Goal: Task Accomplishment & Management: Manage account settings

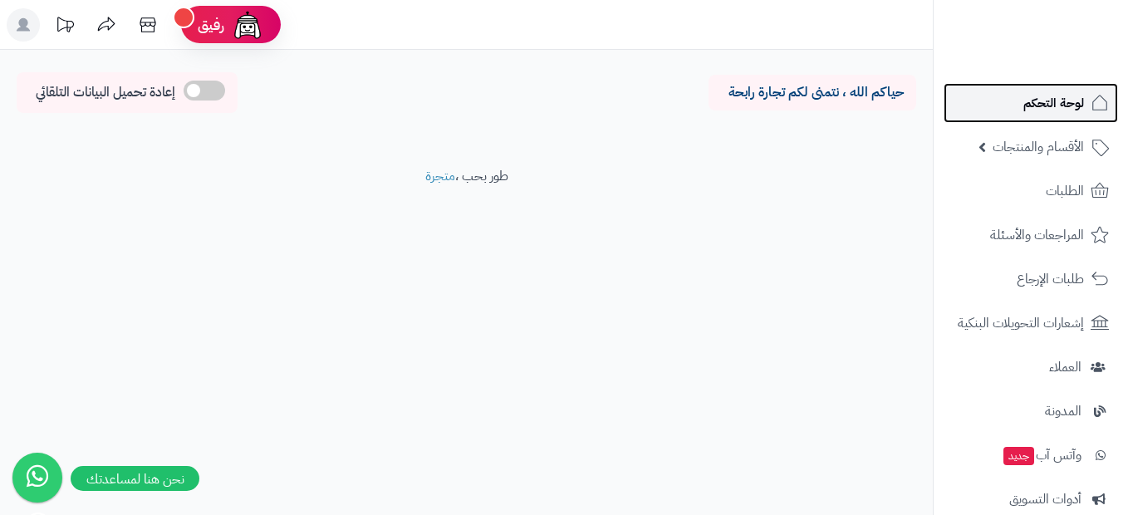
click at [1048, 116] on link "لوحة التحكم" at bounding box center [1030, 103] width 174 height 40
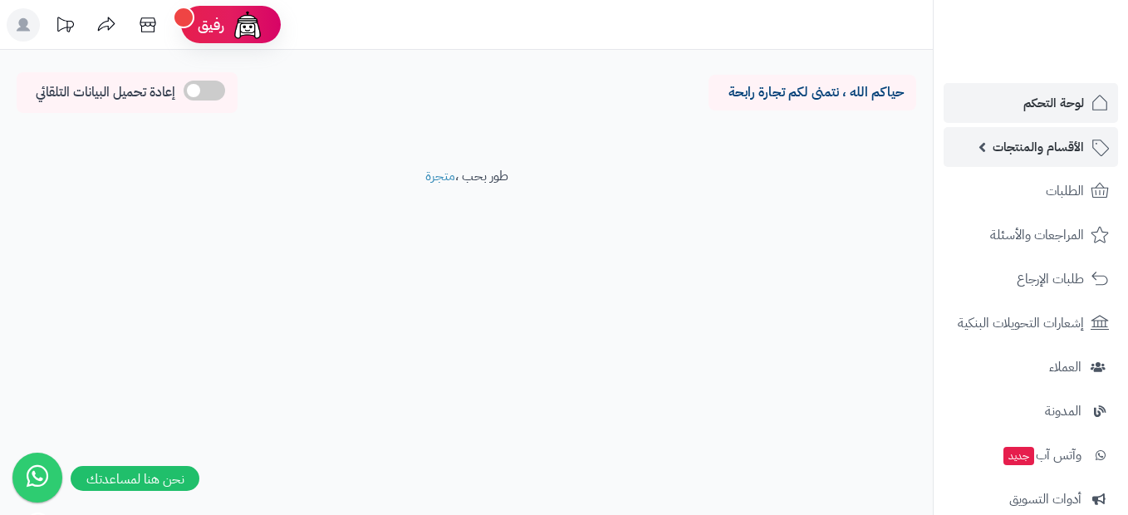
click at [1038, 158] on span "الأقسام والمنتجات" at bounding box center [1037, 146] width 91 height 23
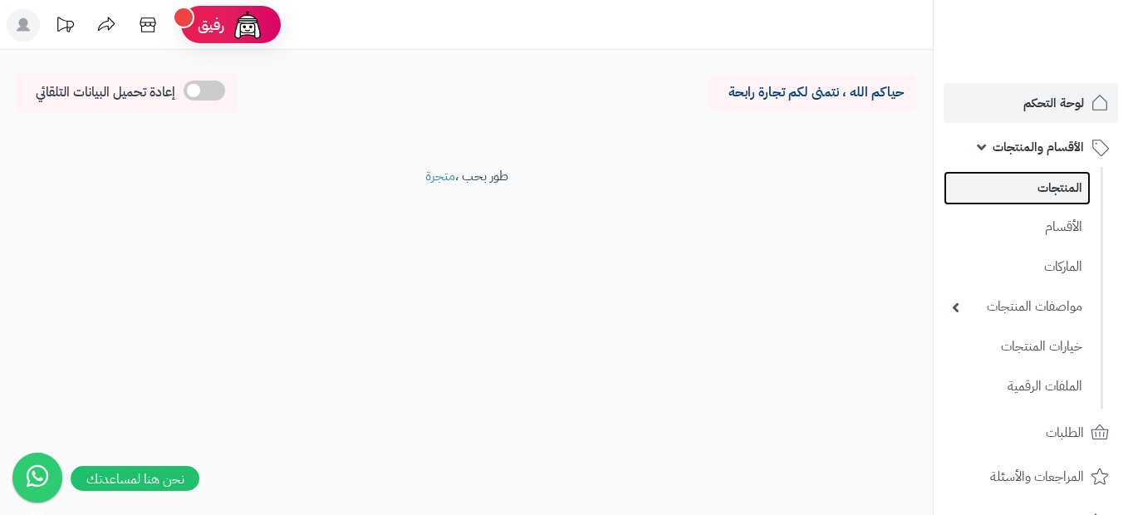
click at [1037, 192] on link "المنتجات" at bounding box center [1016, 188] width 147 height 34
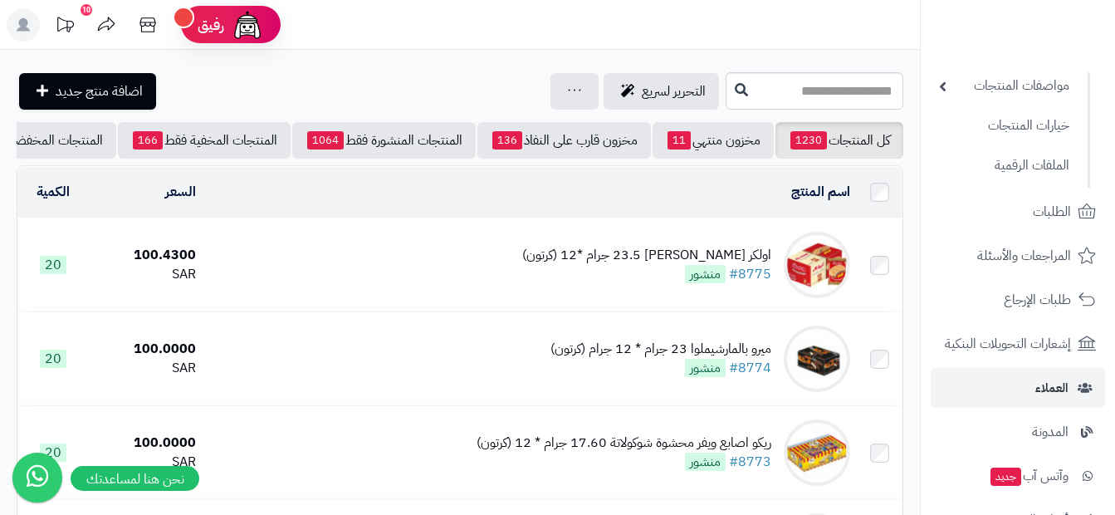
scroll to position [249, 0]
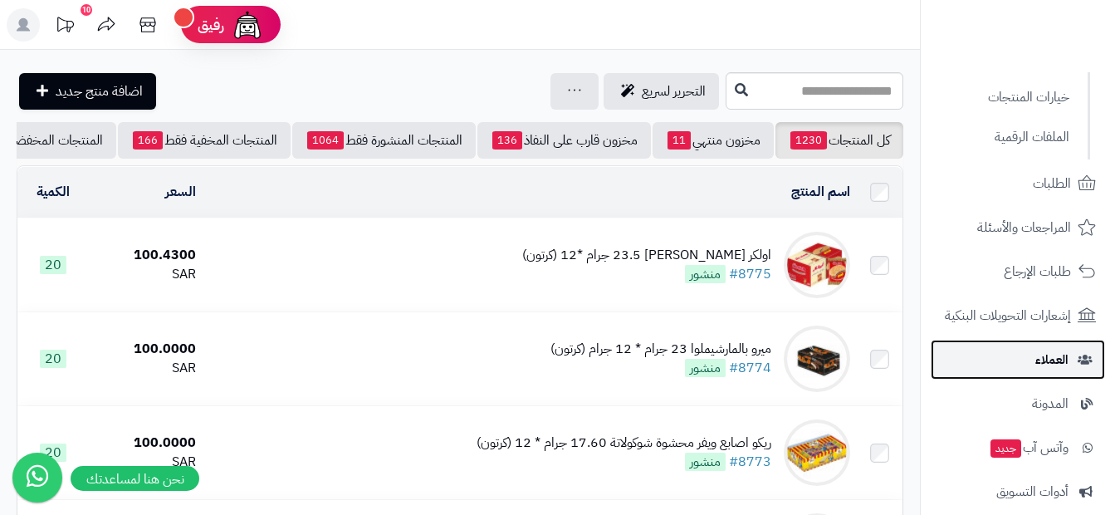
click at [1043, 366] on span "العملاء" at bounding box center [1051, 359] width 33 height 23
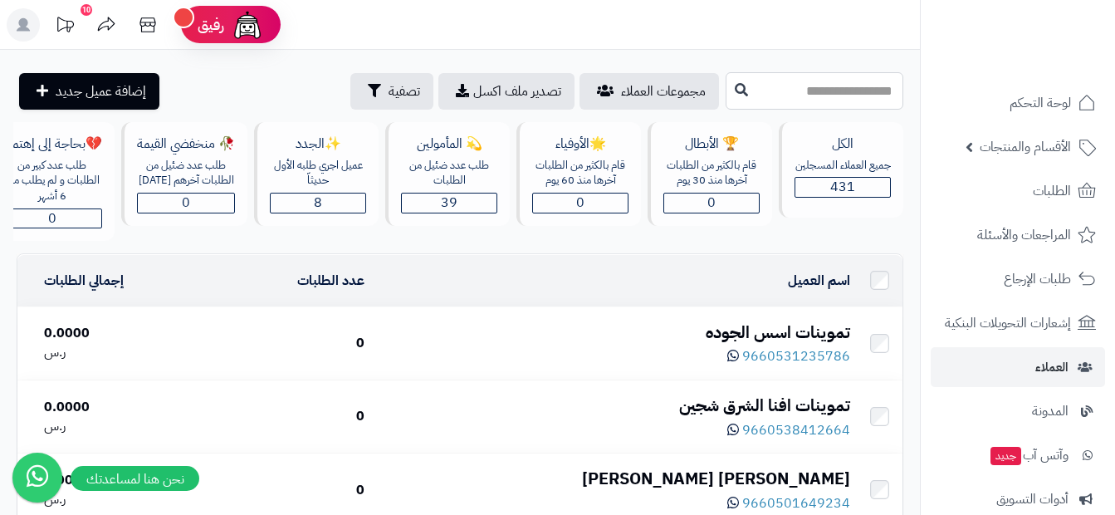
click at [851, 95] on input "text" at bounding box center [815, 90] width 178 height 37
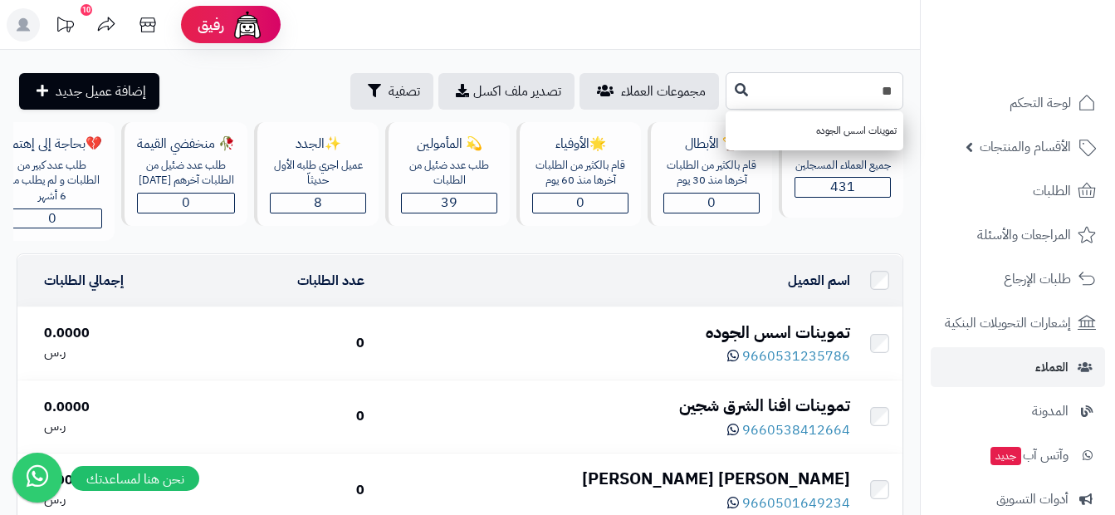
type input "*"
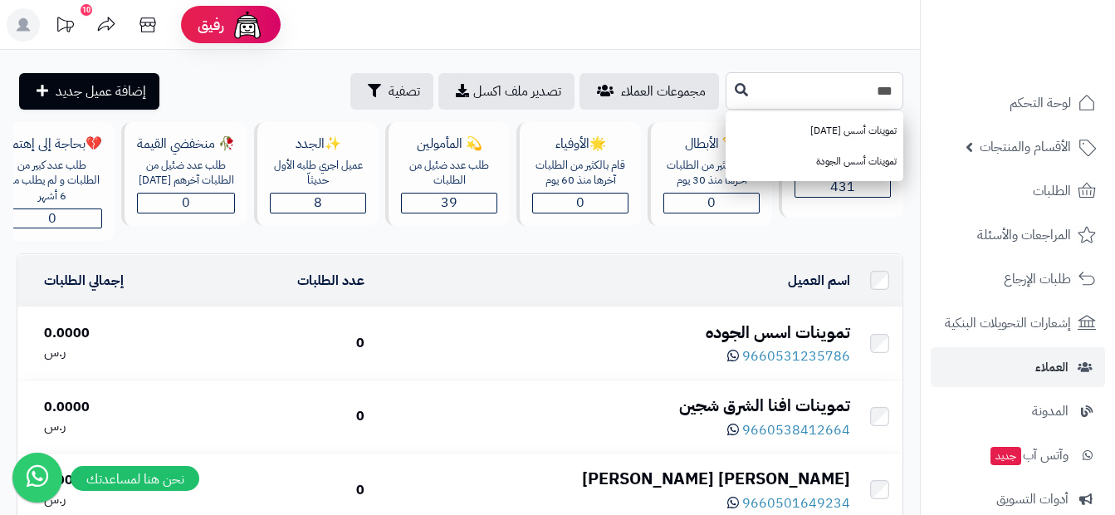
type input "***"
click at [735, 86] on icon at bounding box center [741, 88] width 13 height 13
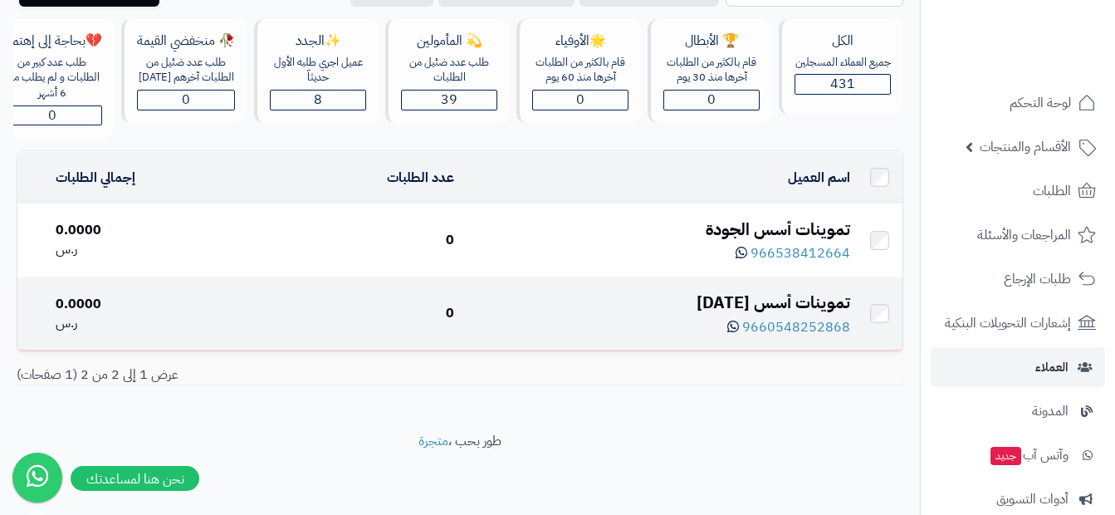
scroll to position [113, 0]
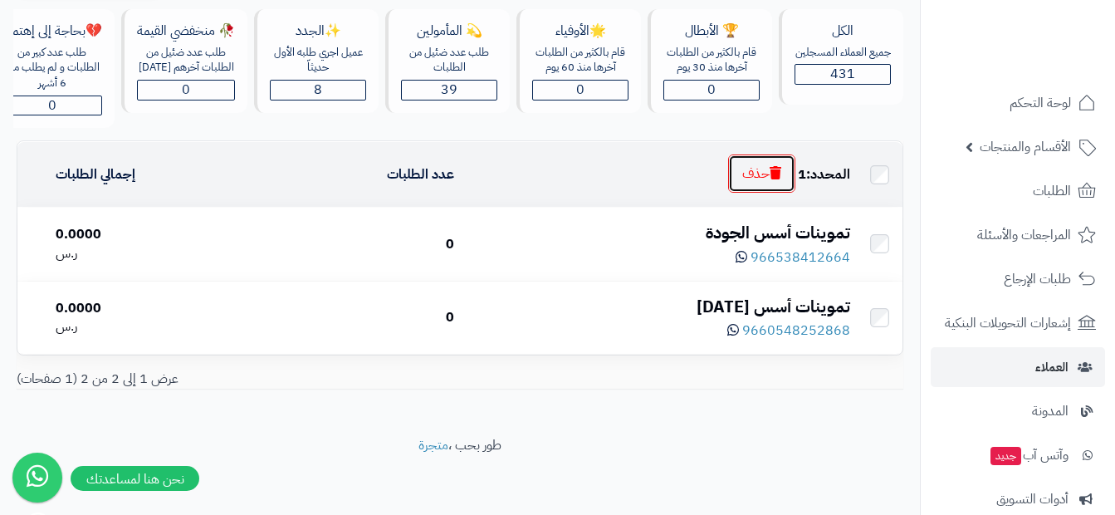
click at [761, 193] on button "حذف" at bounding box center [761, 173] width 67 height 38
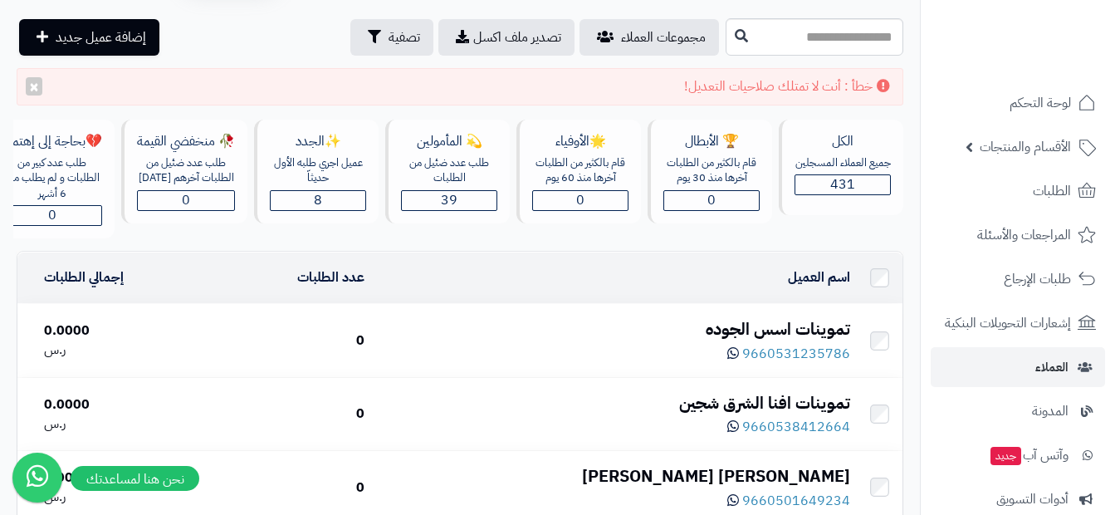
scroll to position [83, 0]
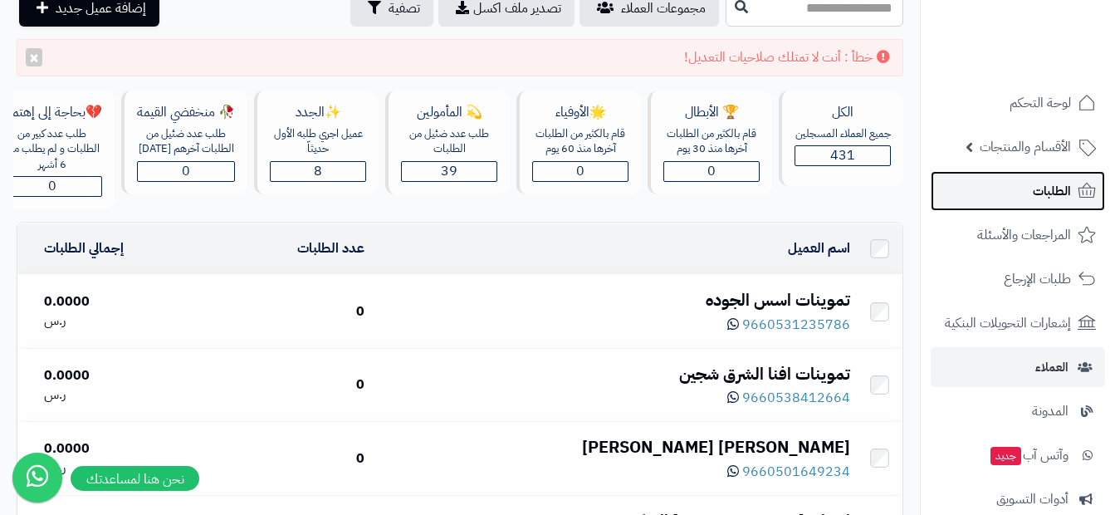
click at [1061, 207] on link "الطلبات" at bounding box center [1018, 191] width 174 height 40
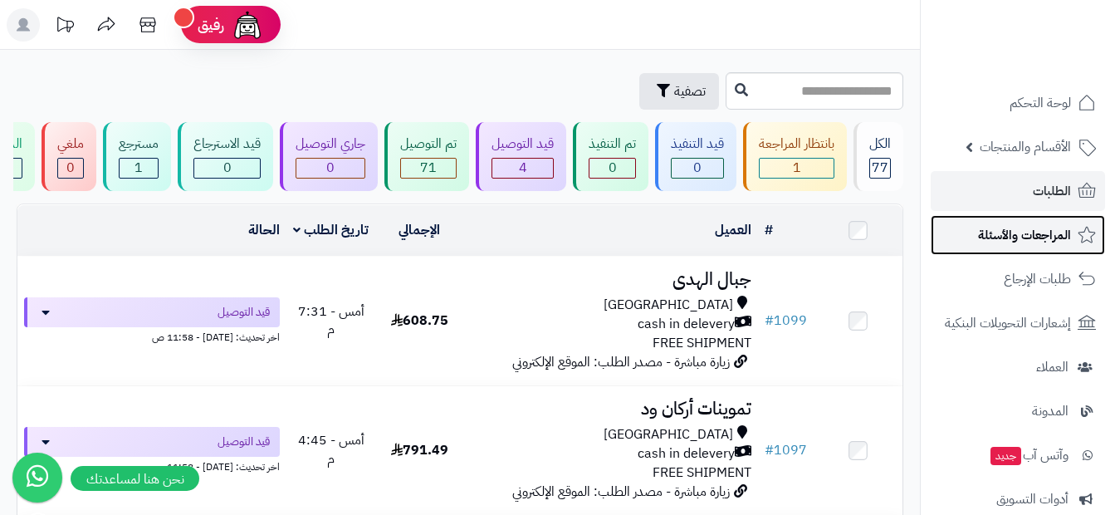
click at [1064, 231] on span "المراجعات والأسئلة" at bounding box center [1024, 234] width 93 height 23
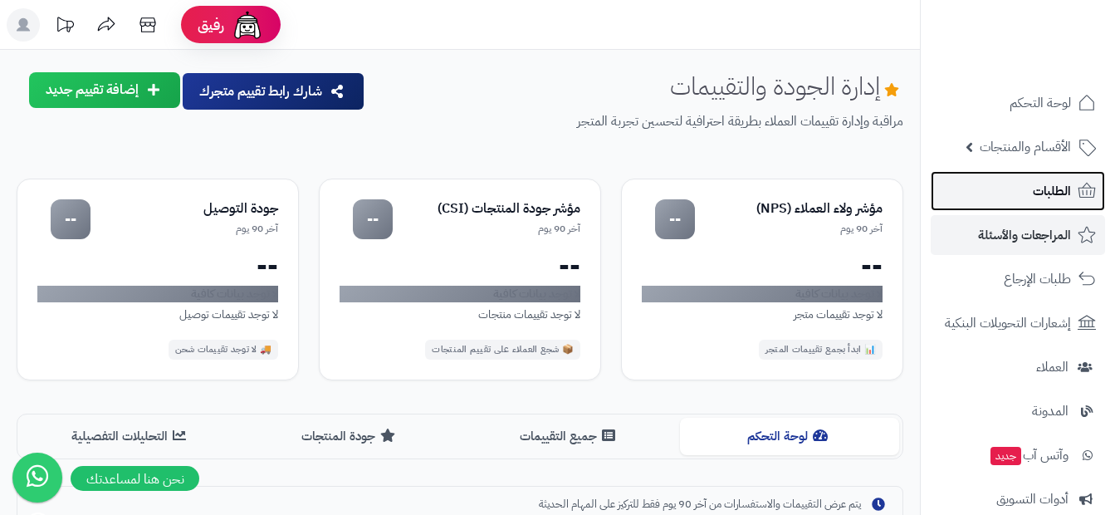
click at [1033, 196] on span "الطلبات" at bounding box center [1052, 190] width 38 height 23
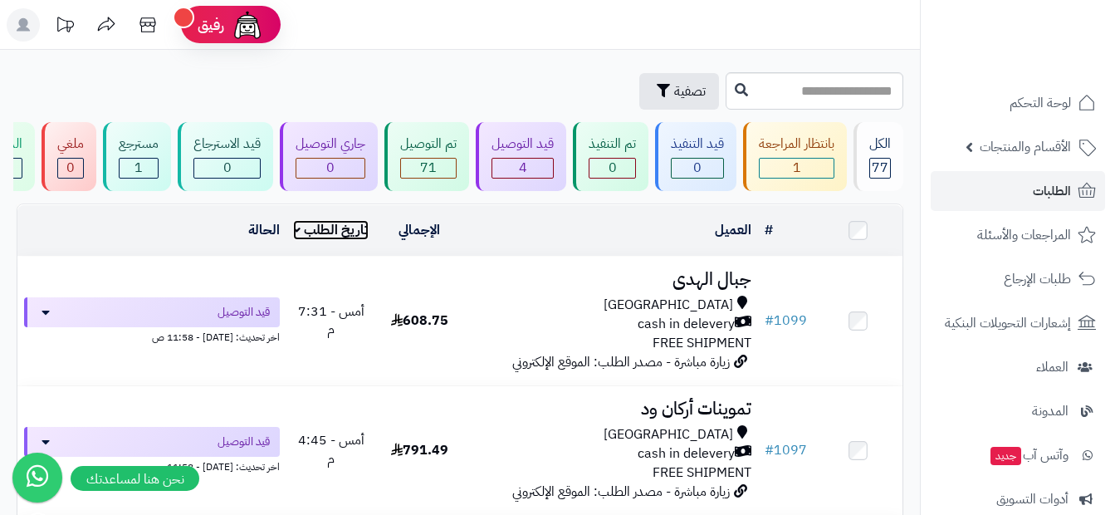
click at [341, 233] on link "تاريخ الطلب" at bounding box center [331, 230] width 76 height 20
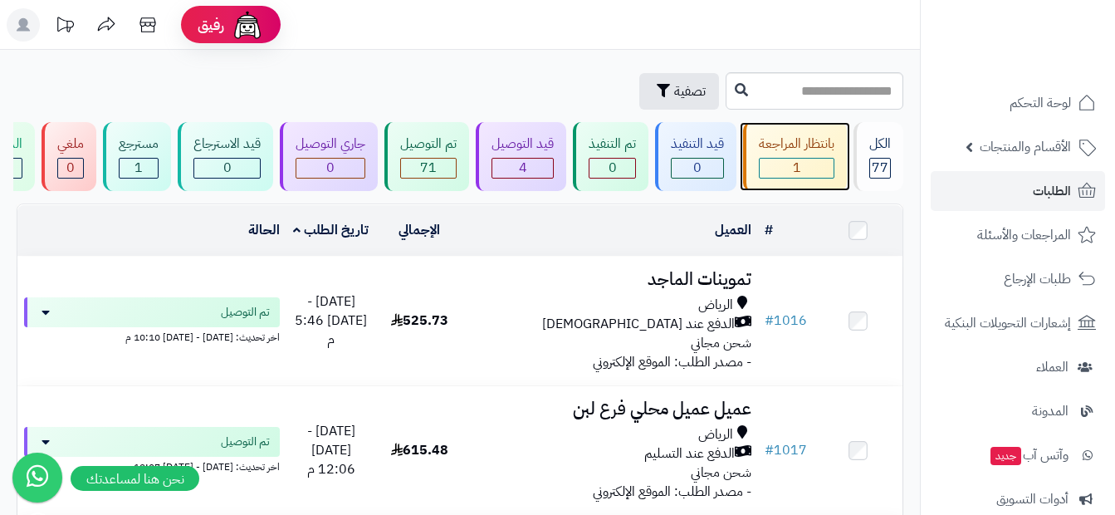
click at [791, 163] on div "1" at bounding box center [797, 168] width 74 height 19
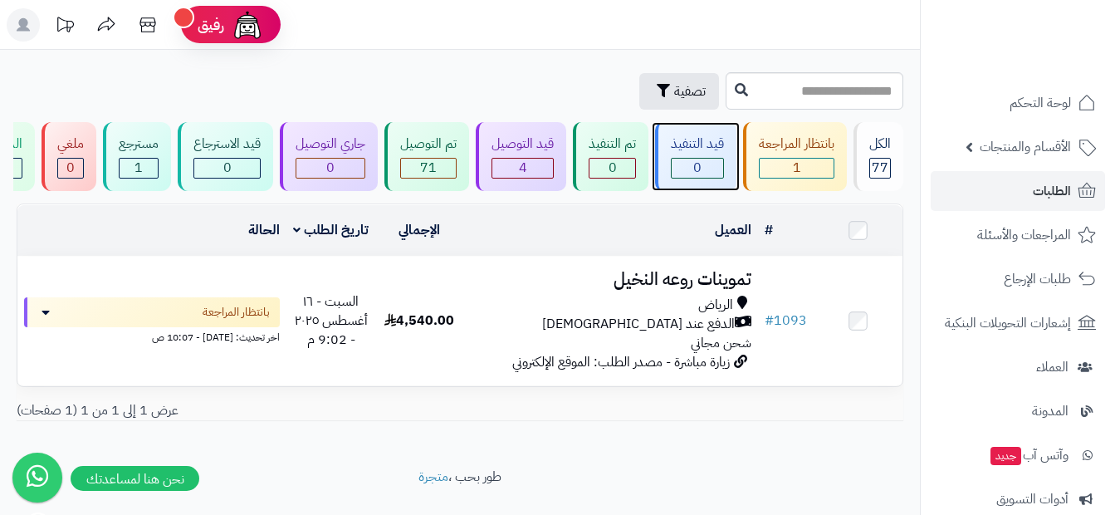
click at [712, 163] on div "0" at bounding box center [697, 168] width 51 height 19
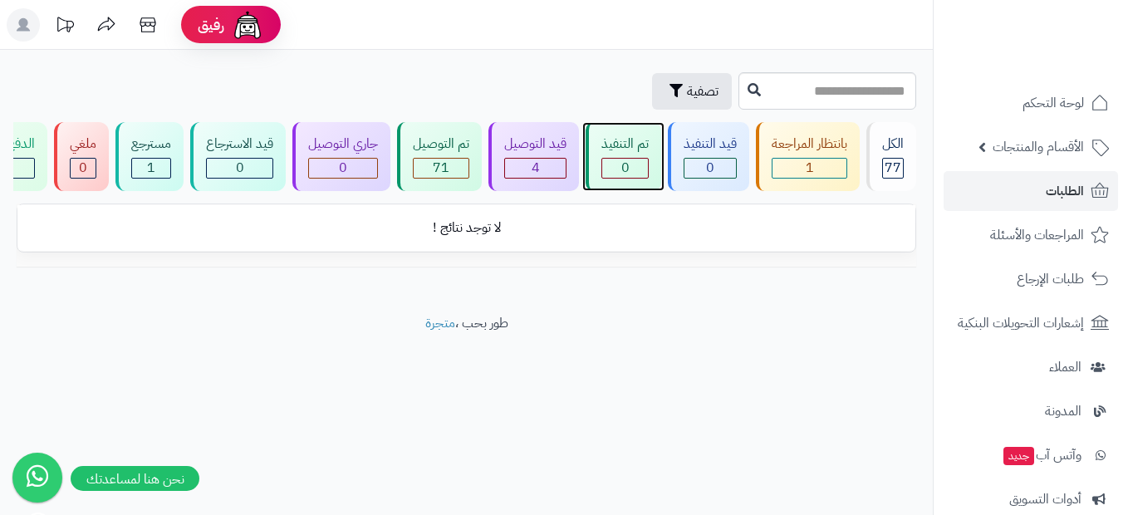
click at [629, 146] on div "تم التنفيذ" at bounding box center [624, 144] width 47 height 19
click at [545, 147] on div "قيد التوصيل" at bounding box center [535, 144] width 62 height 19
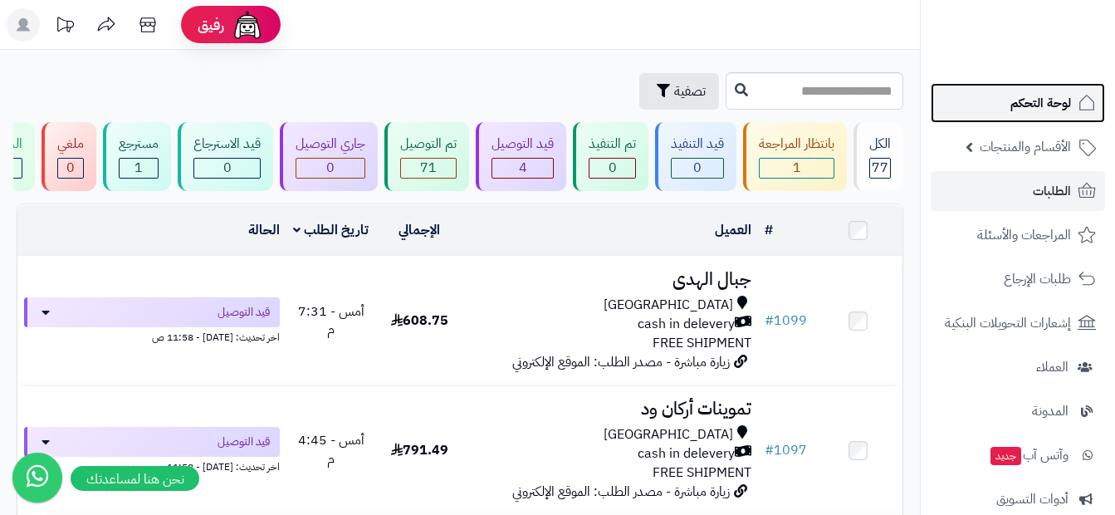
click at [1066, 107] on span "لوحة التحكم" at bounding box center [1040, 102] width 61 height 23
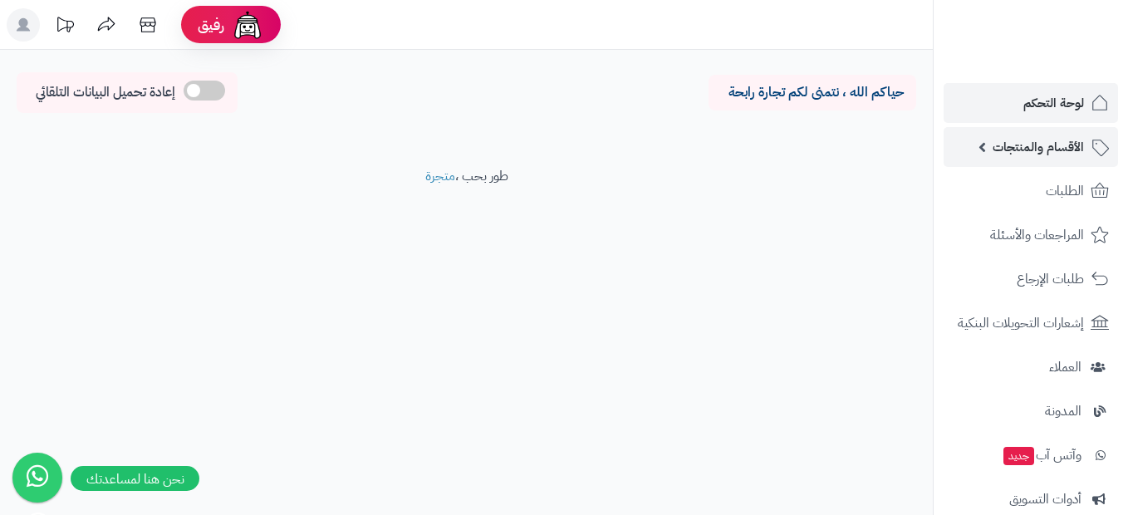
click at [1045, 145] on span "الأقسام والمنتجات" at bounding box center [1037, 146] width 91 height 23
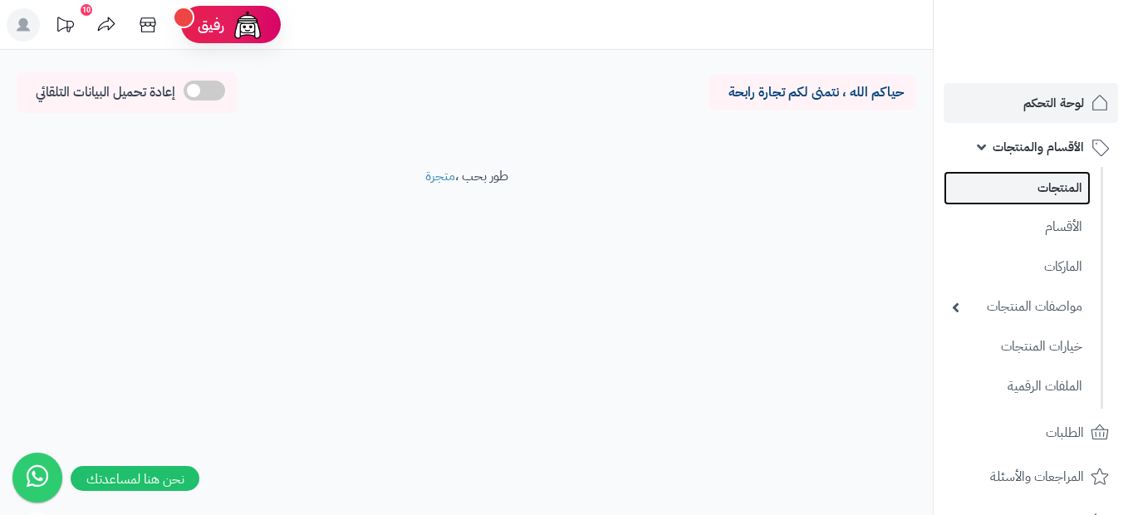
click at [1061, 188] on link "المنتجات" at bounding box center [1016, 188] width 147 height 34
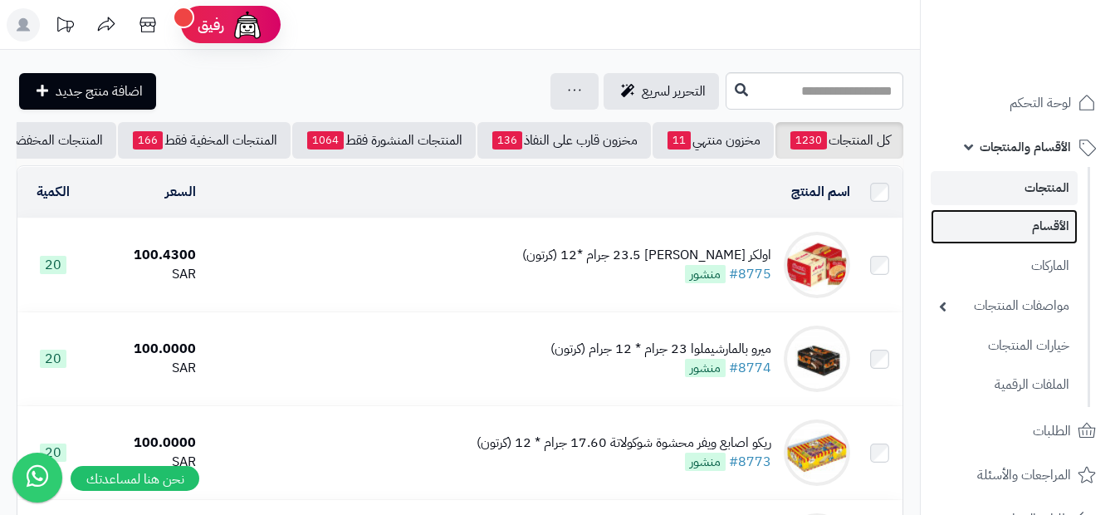
click at [1048, 235] on link "الأقسام" at bounding box center [1004, 226] width 147 height 34
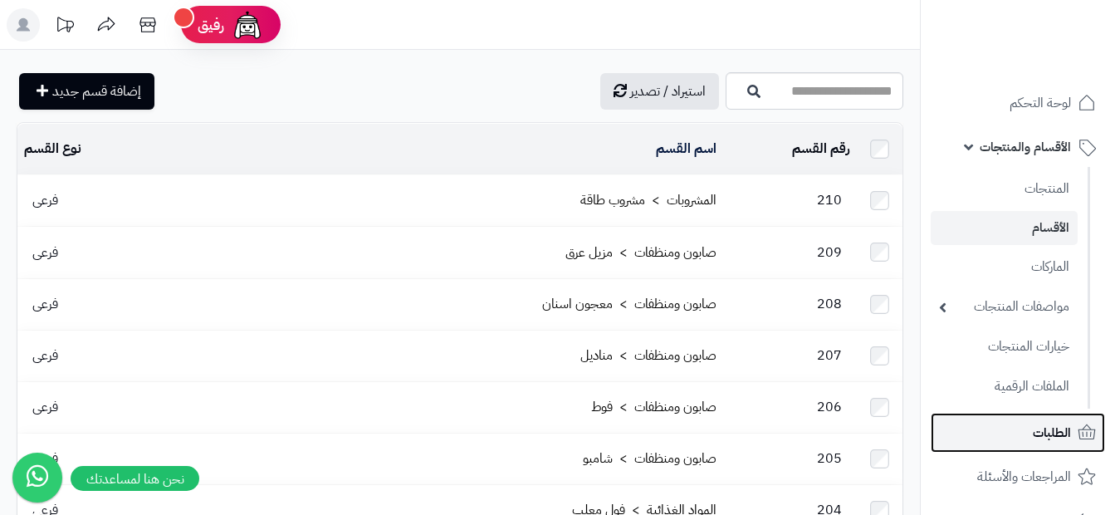
click at [1046, 423] on span "الطلبات" at bounding box center [1052, 432] width 38 height 23
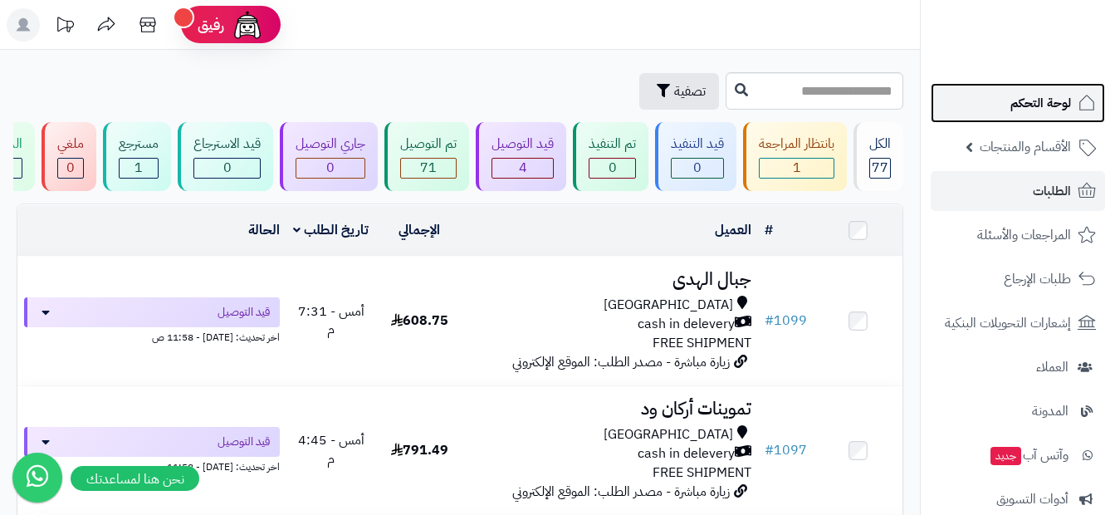
click at [1044, 96] on span "لوحة التحكم" at bounding box center [1040, 102] width 61 height 23
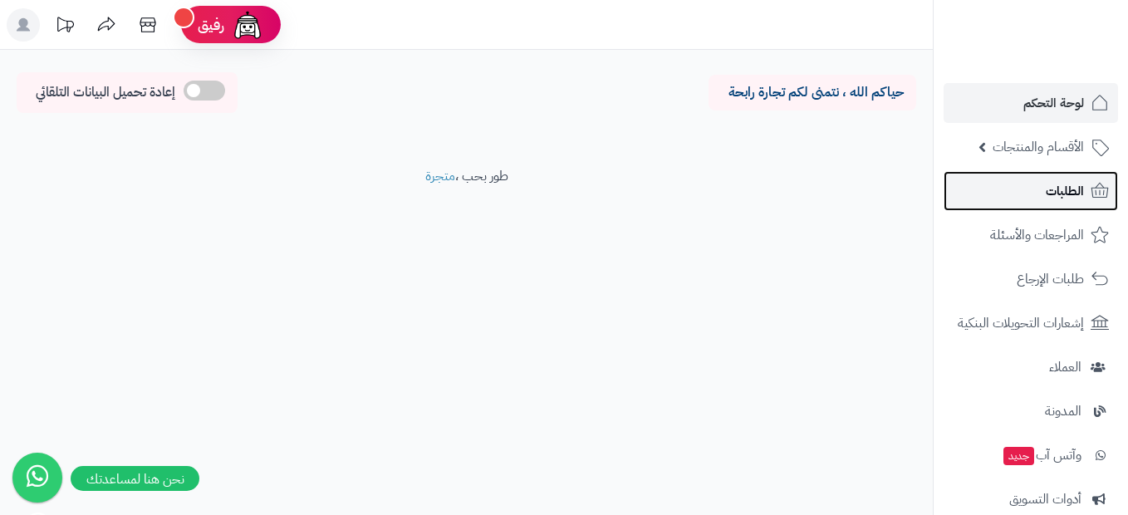
click at [1062, 183] on span "الطلبات" at bounding box center [1064, 190] width 38 height 23
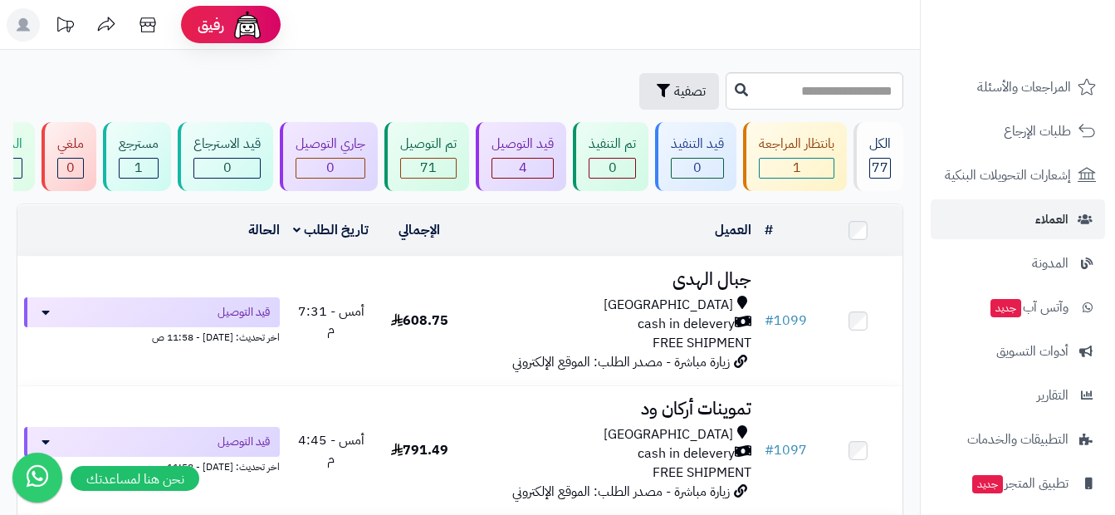
scroll to position [166, 0]
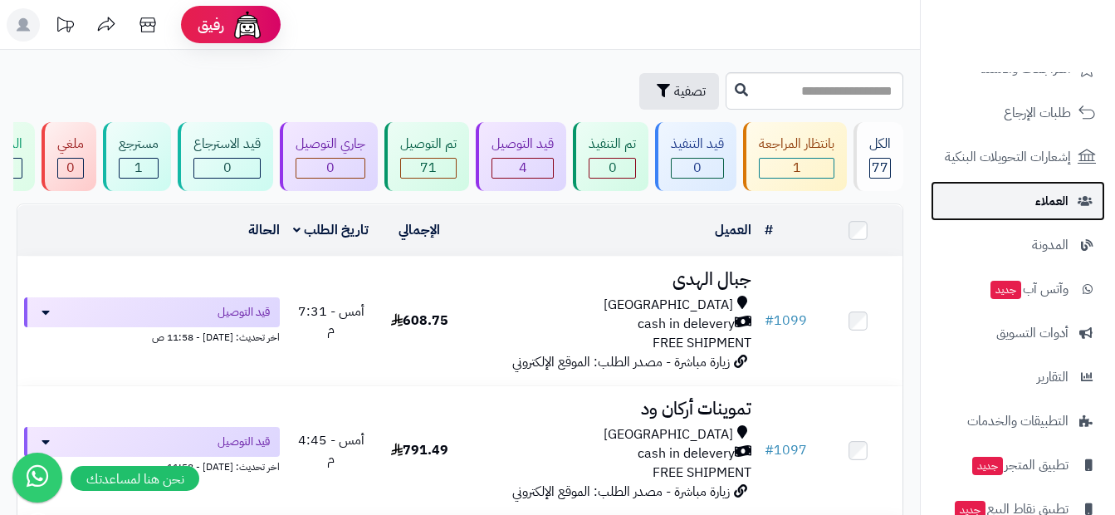
click at [1044, 204] on span "العملاء" at bounding box center [1051, 200] width 33 height 23
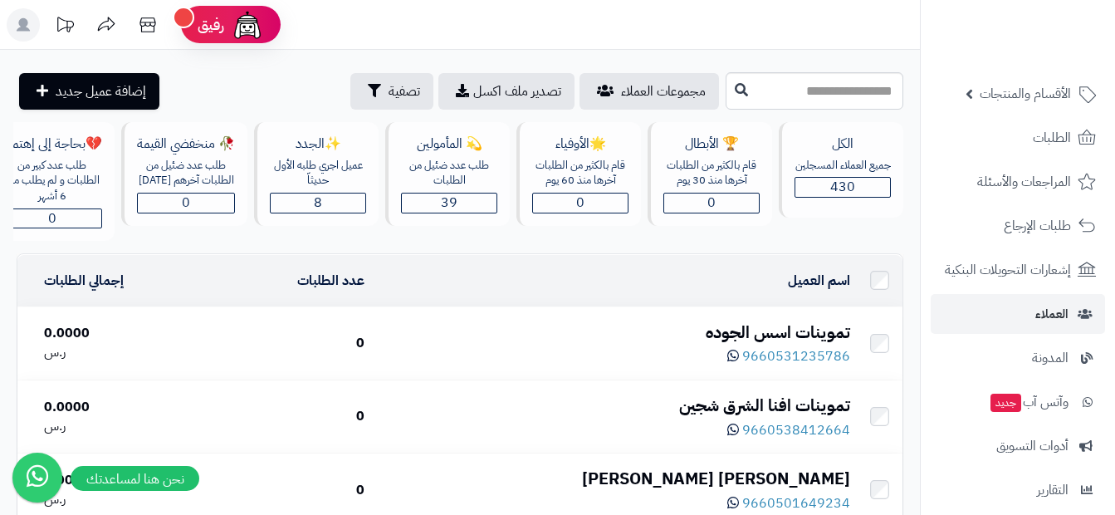
scroll to position [83, 0]
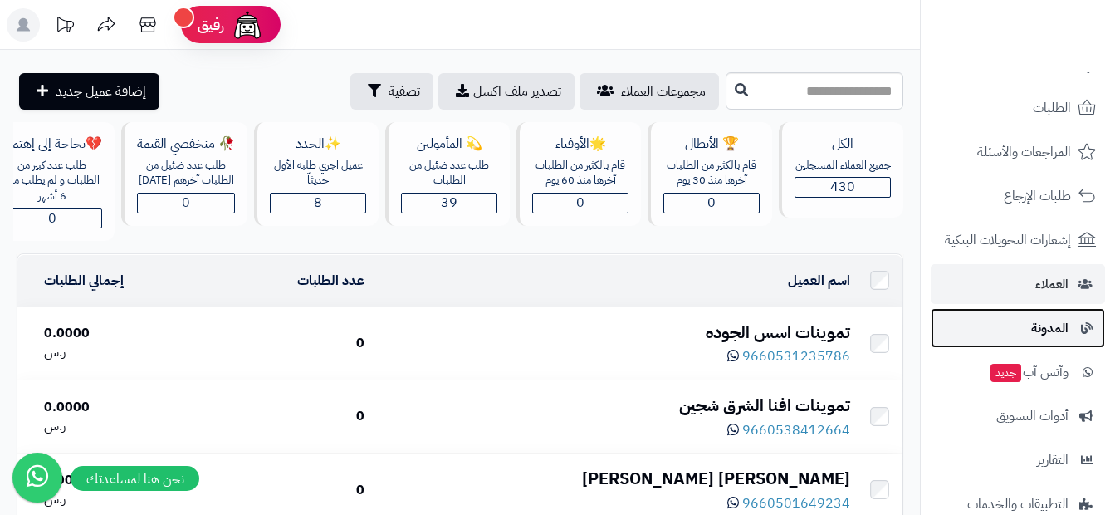
click at [1040, 333] on span "المدونة" at bounding box center [1049, 327] width 37 height 23
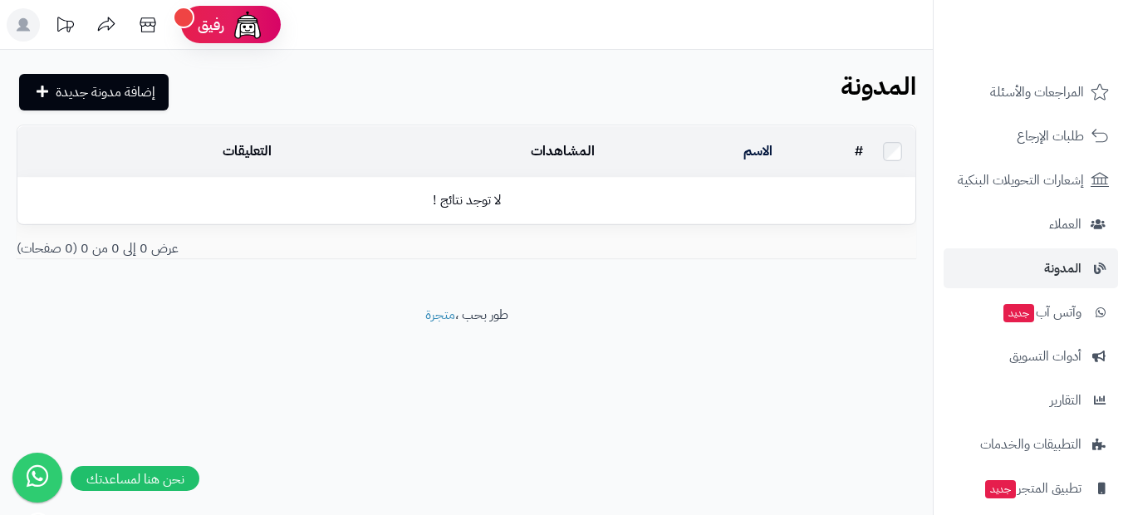
scroll to position [166, 0]
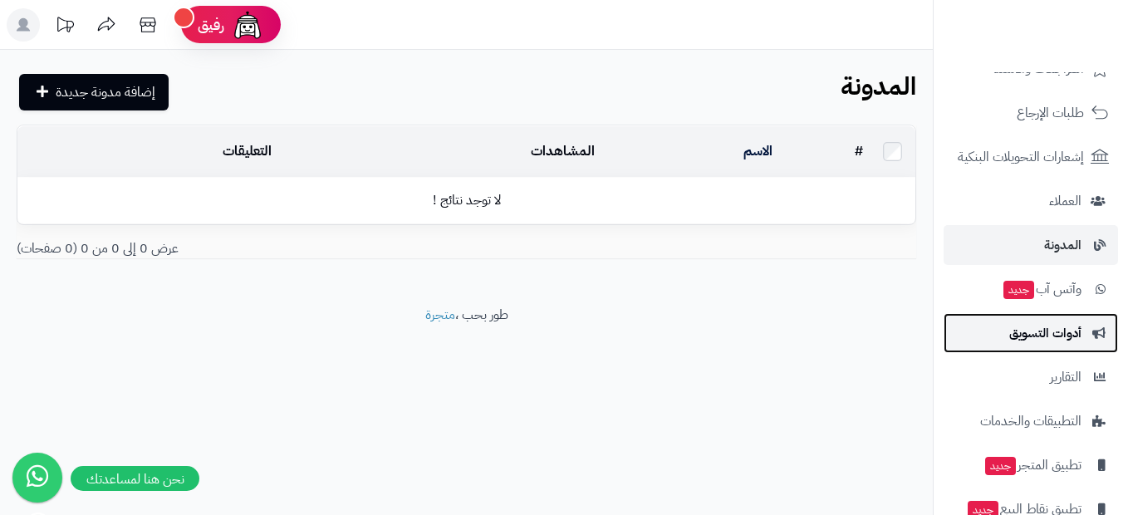
click at [1010, 339] on span "أدوات التسويق" at bounding box center [1045, 332] width 72 height 23
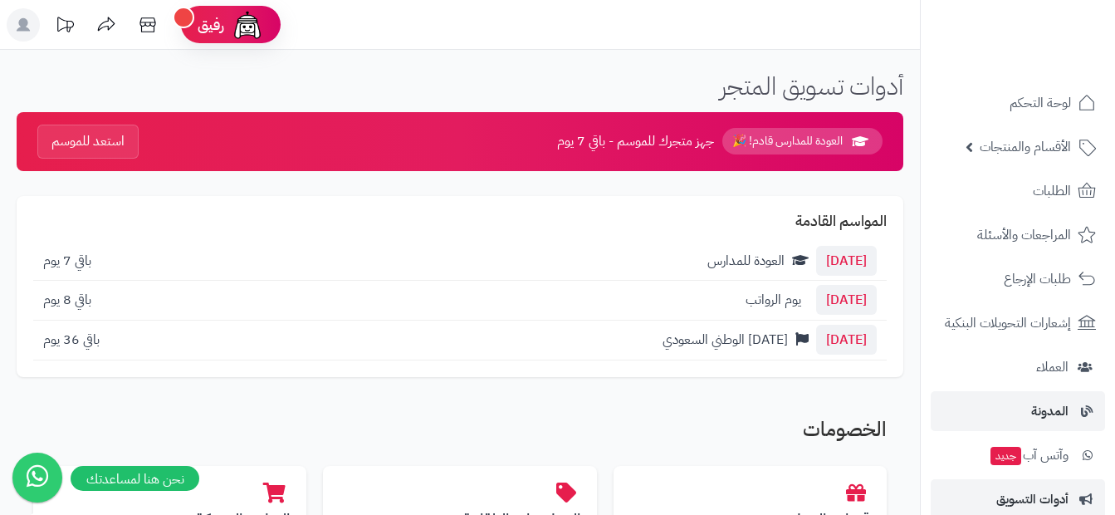
scroll to position [83, 0]
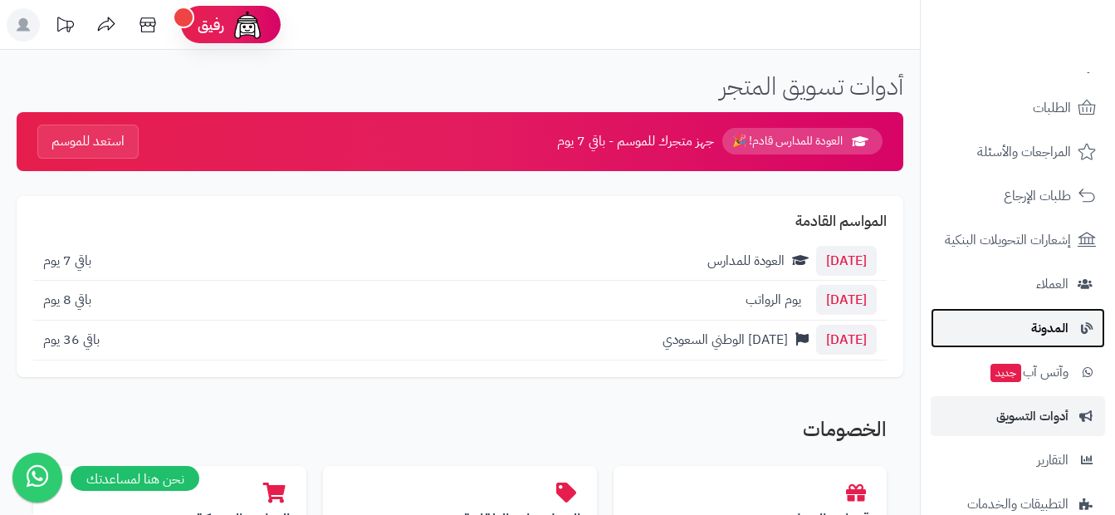
click at [1037, 333] on span "المدونة" at bounding box center [1049, 327] width 37 height 23
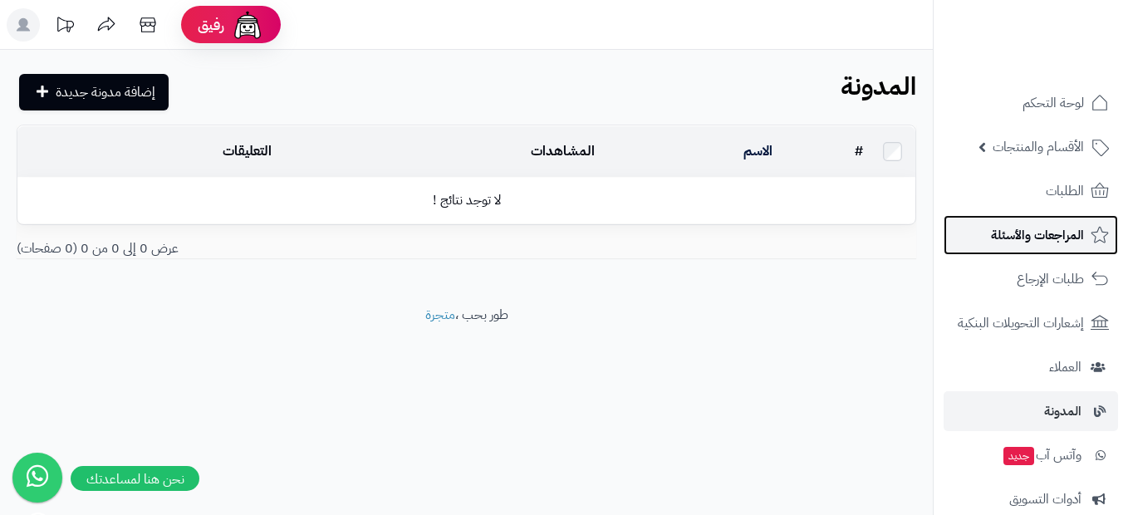
click at [997, 235] on span "المراجعات والأسئلة" at bounding box center [1037, 234] width 93 height 23
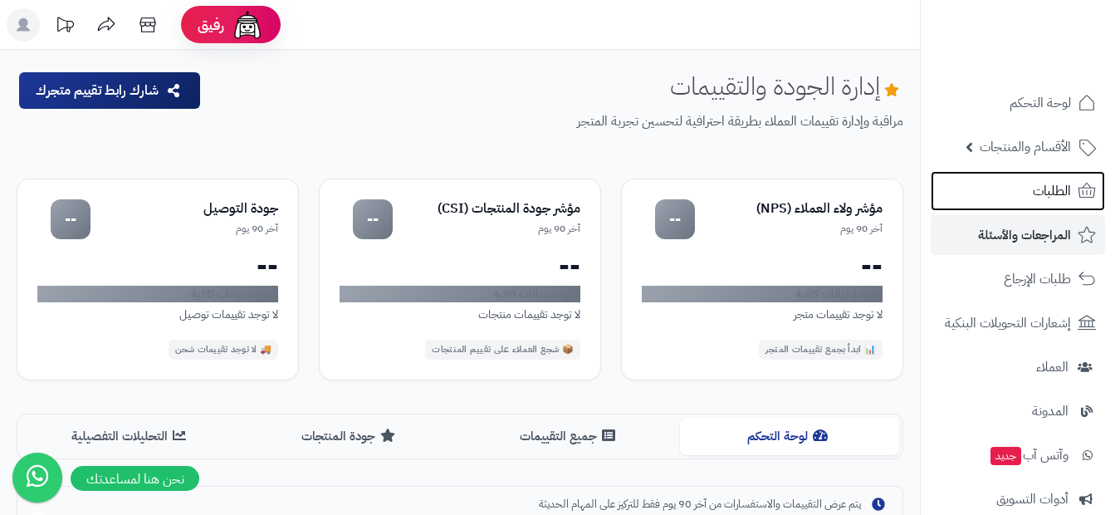
click at [1047, 185] on span "الطلبات" at bounding box center [1052, 190] width 38 height 23
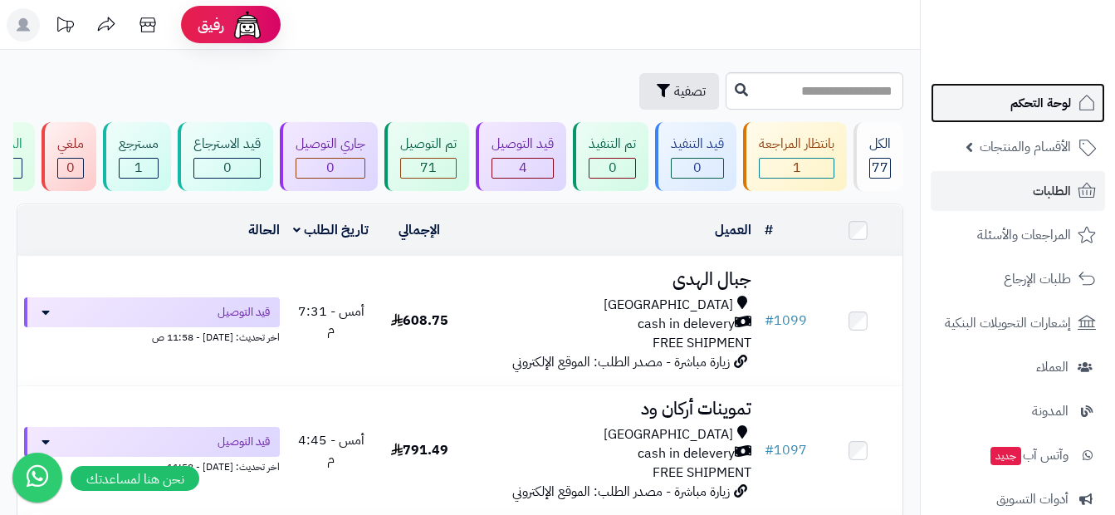
click at [1033, 100] on span "لوحة التحكم" at bounding box center [1040, 102] width 61 height 23
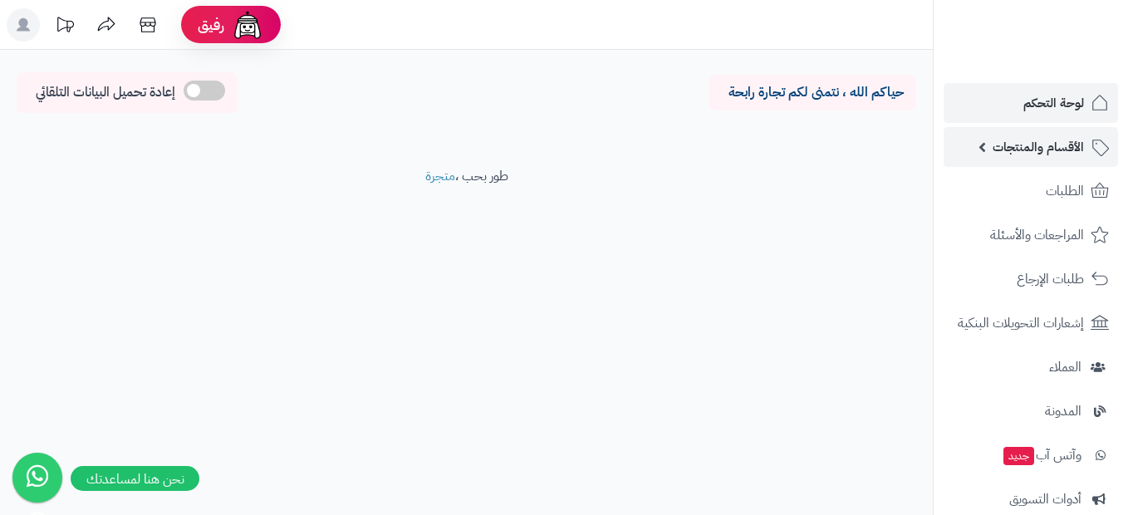
click at [1033, 148] on span "الأقسام والمنتجات" at bounding box center [1037, 146] width 91 height 23
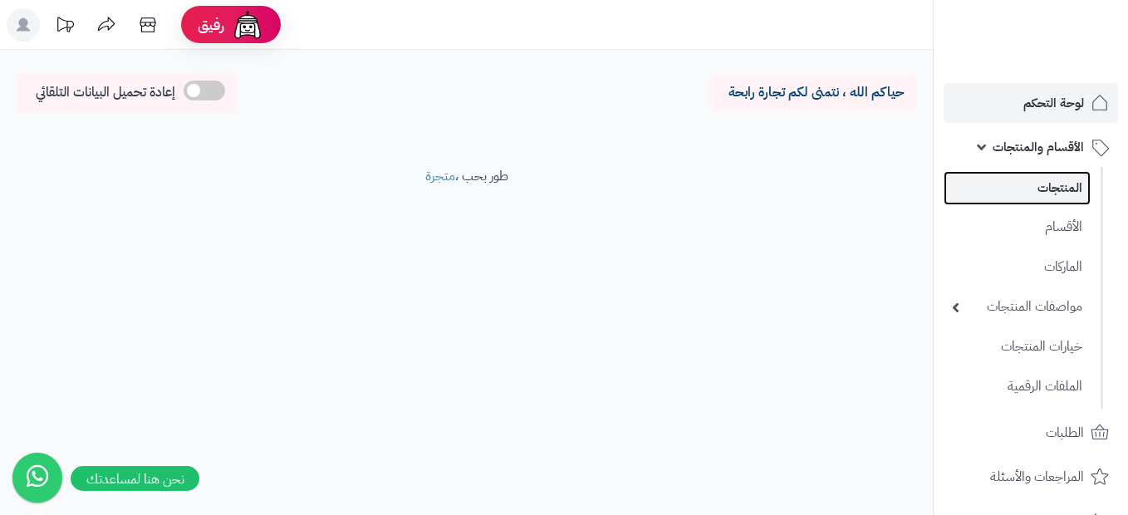
click at [1038, 184] on link "المنتجات" at bounding box center [1016, 188] width 147 height 34
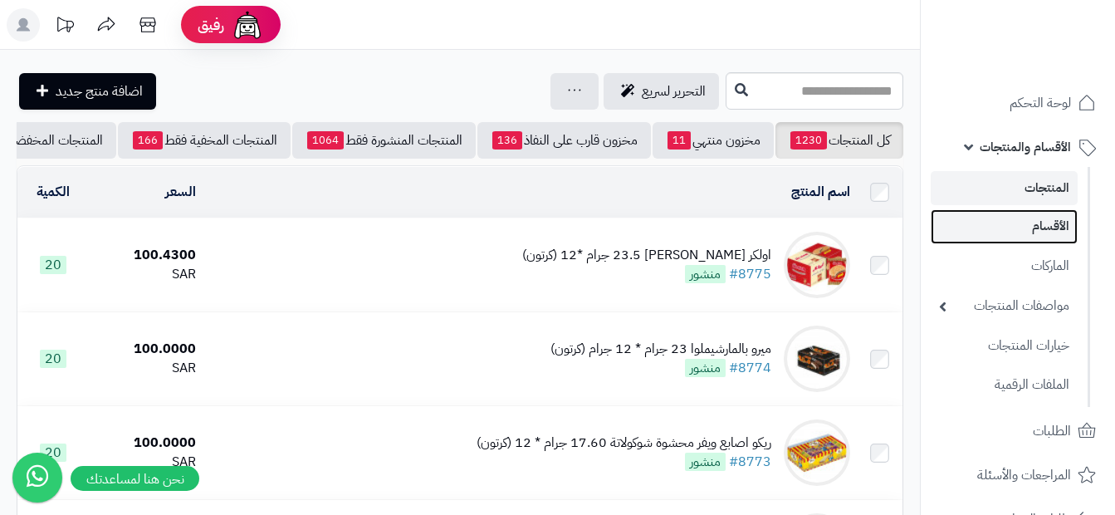
click at [1043, 226] on link "الأقسام" at bounding box center [1004, 226] width 147 height 34
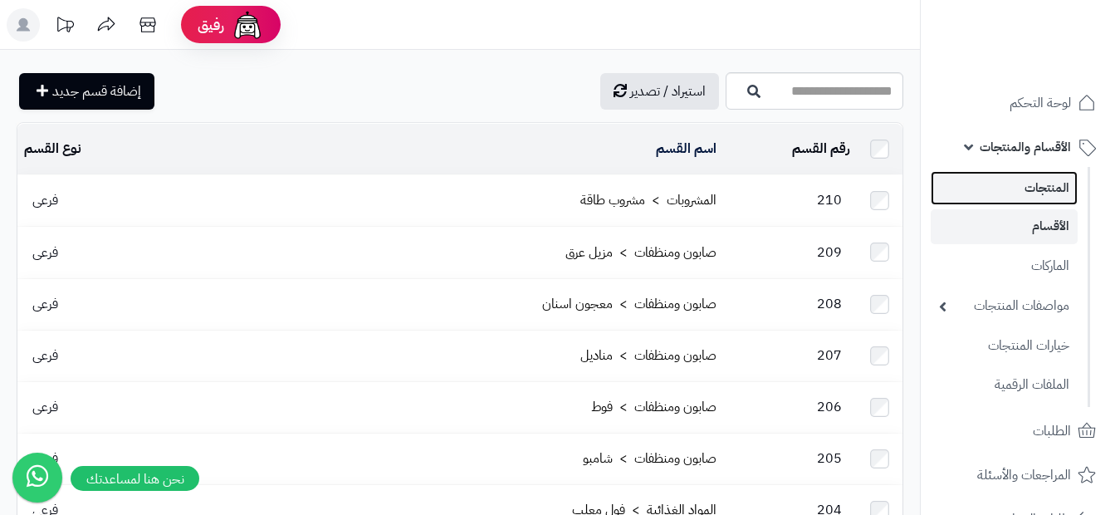
click at [1058, 182] on link "المنتجات" at bounding box center [1004, 188] width 147 height 34
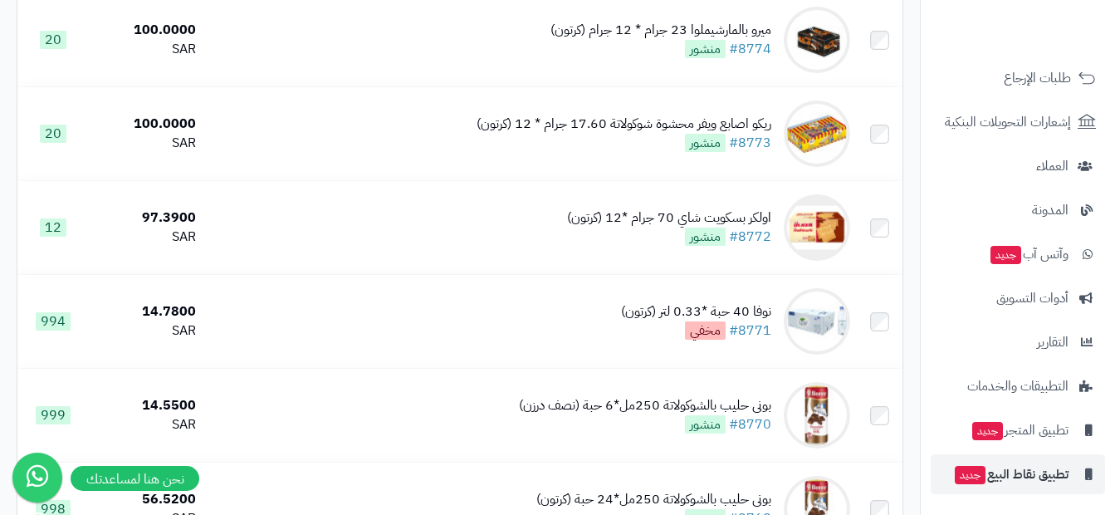
scroll to position [332, 0]
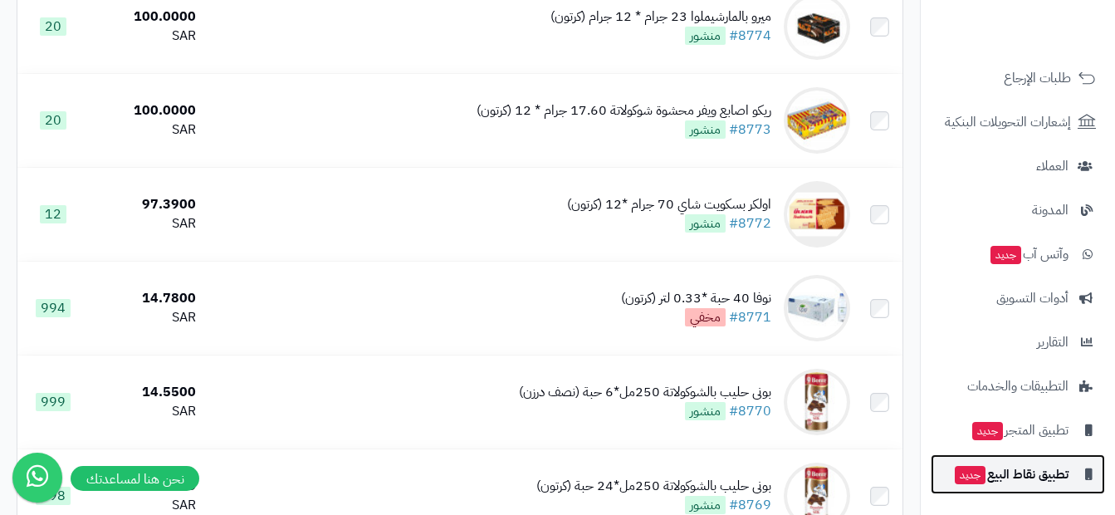
click at [1047, 482] on span "تطبيق نقاط البيع جديد" at bounding box center [1010, 473] width 115 height 23
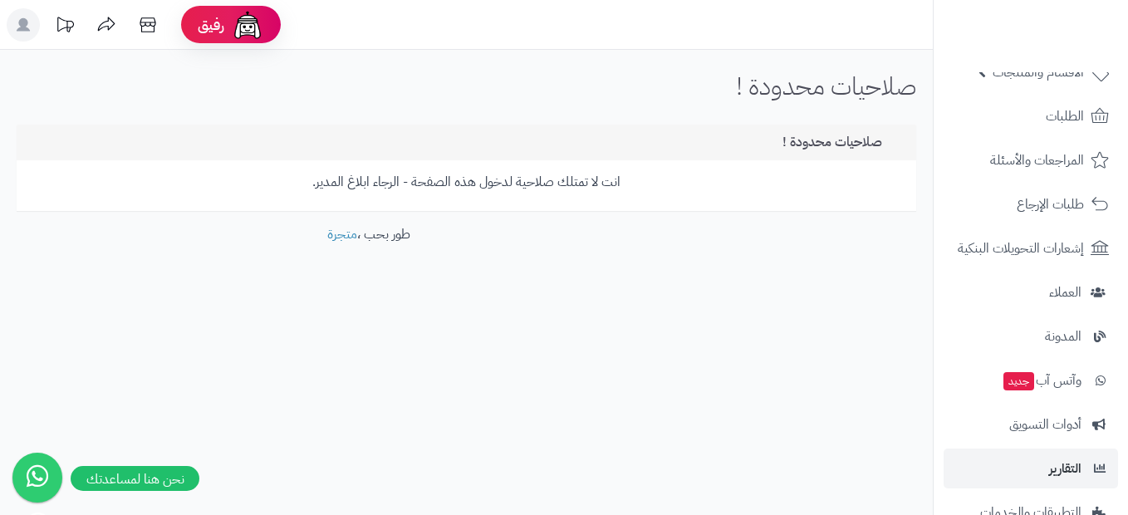
scroll to position [201, 0]
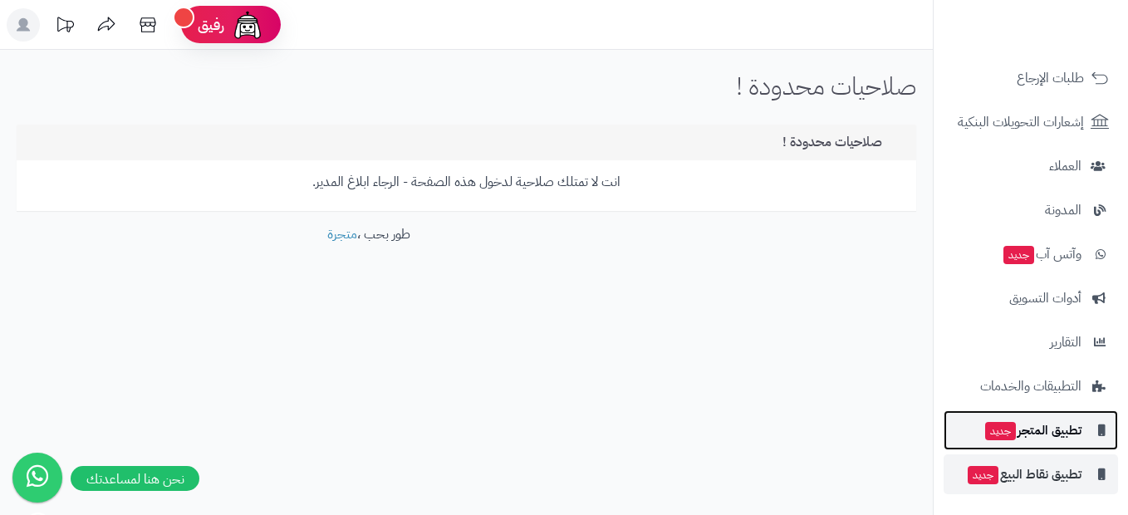
click at [1067, 433] on span "تطبيق المتجر جديد" at bounding box center [1032, 429] width 98 height 23
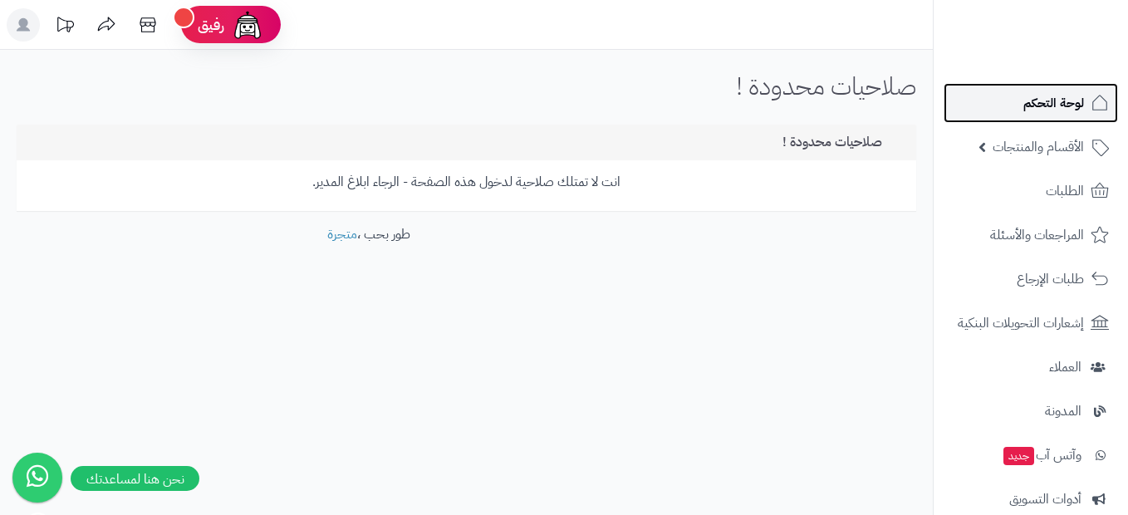
click at [1036, 103] on span "لوحة التحكم" at bounding box center [1053, 102] width 61 height 23
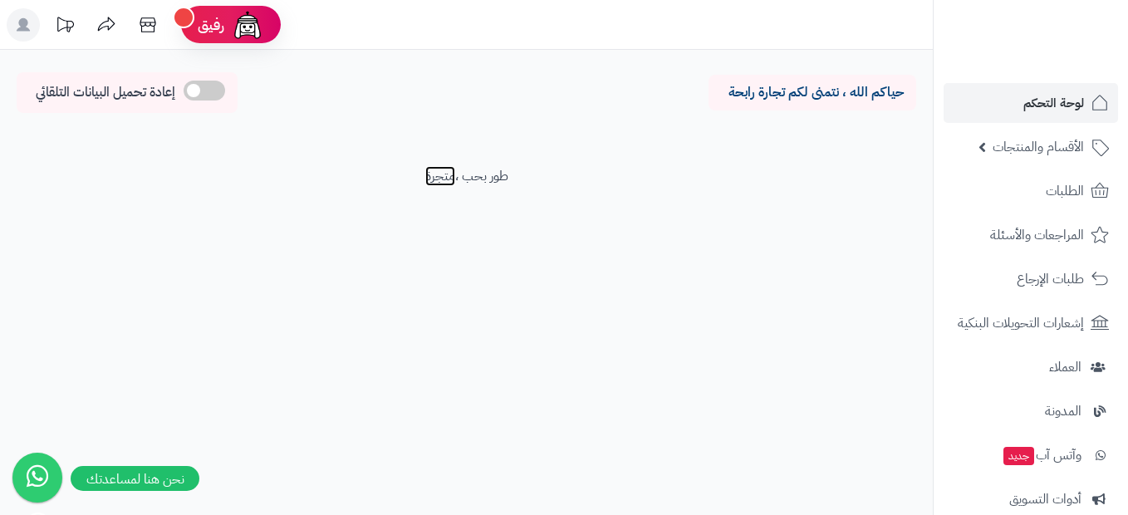
click at [448, 179] on link "متجرة" at bounding box center [440, 176] width 30 height 20
click at [1075, 136] on span "الأقسام والمنتجات" at bounding box center [1037, 146] width 91 height 23
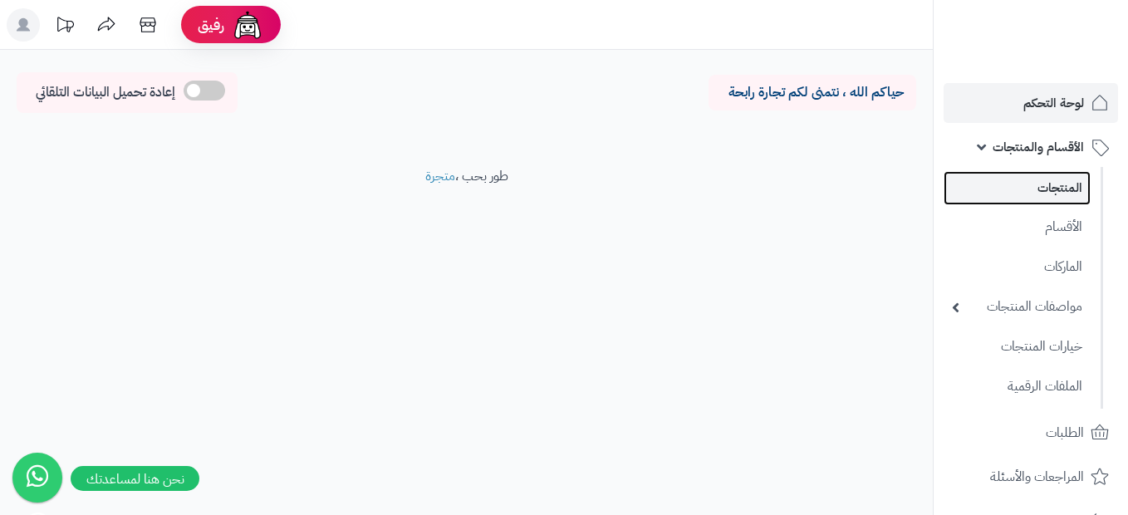
click at [1061, 186] on link "المنتجات" at bounding box center [1016, 188] width 147 height 34
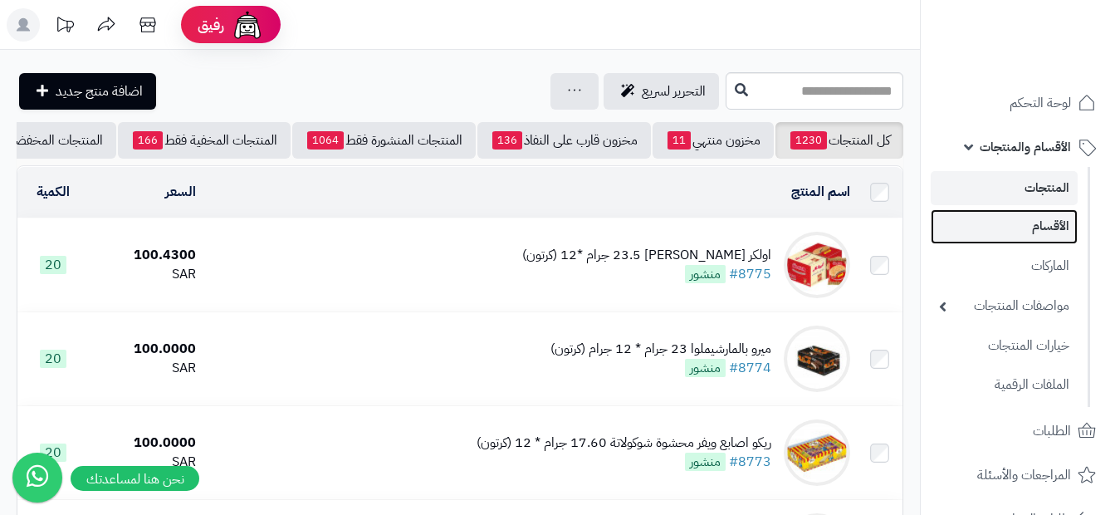
click at [1001, 223] on link "الأقسام" at bounding box center [1004, 226] width 147 height 34
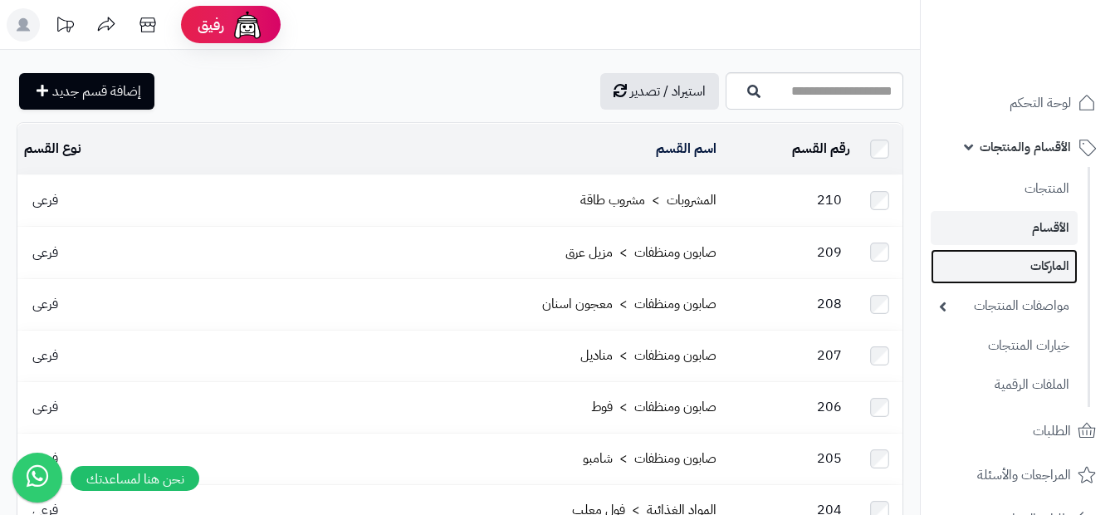
click at [1015, 265] on link "الماركات" at bounding box center [1004, 266] width 147 height 34
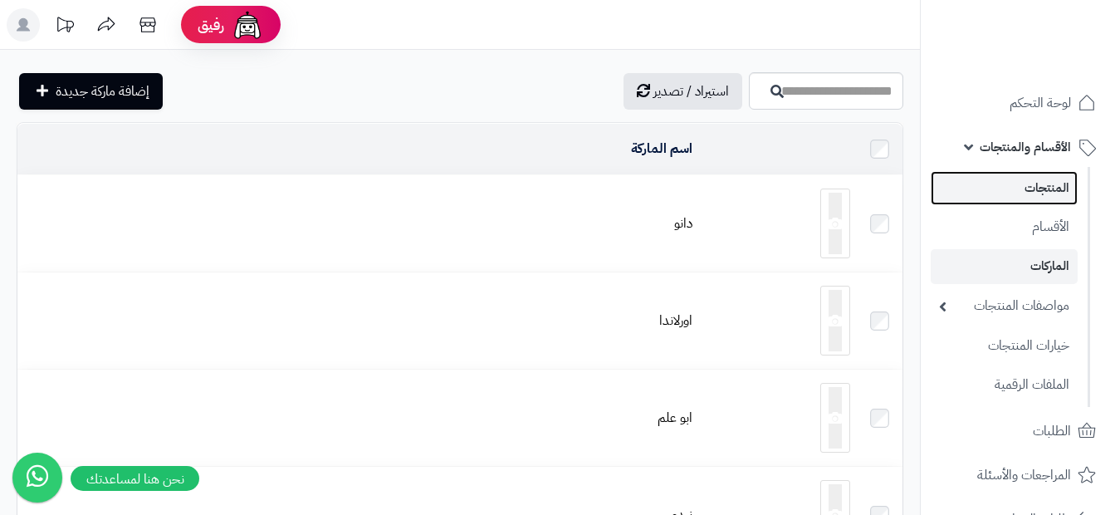
click at [1071, 193] on link "المنتجات" at bounding box center [1004, 188] width 147 height 34
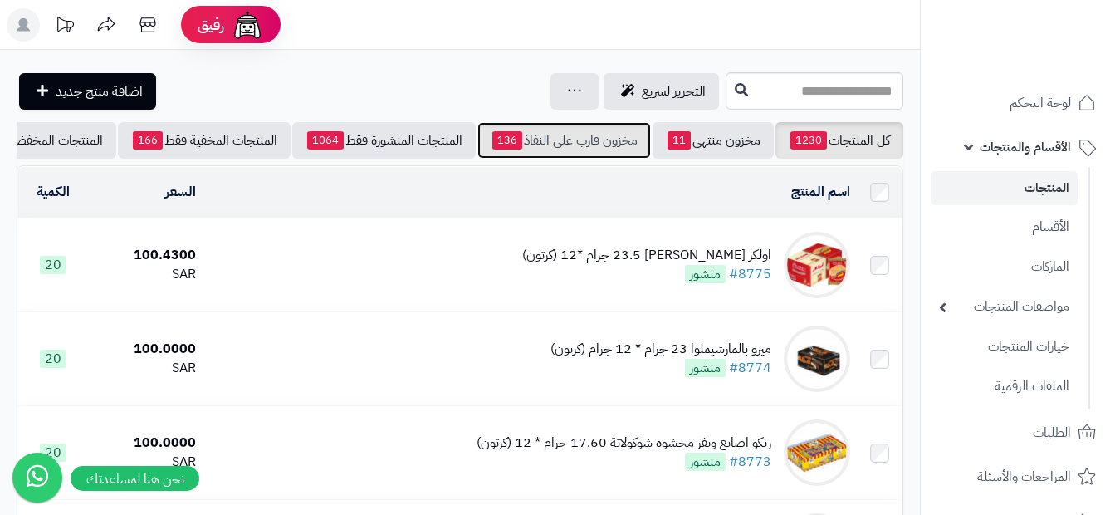
click at [578, 144] on link "مخزون قارب على النفاذ 136" at bounding box center [564, 140] width 174 height 37
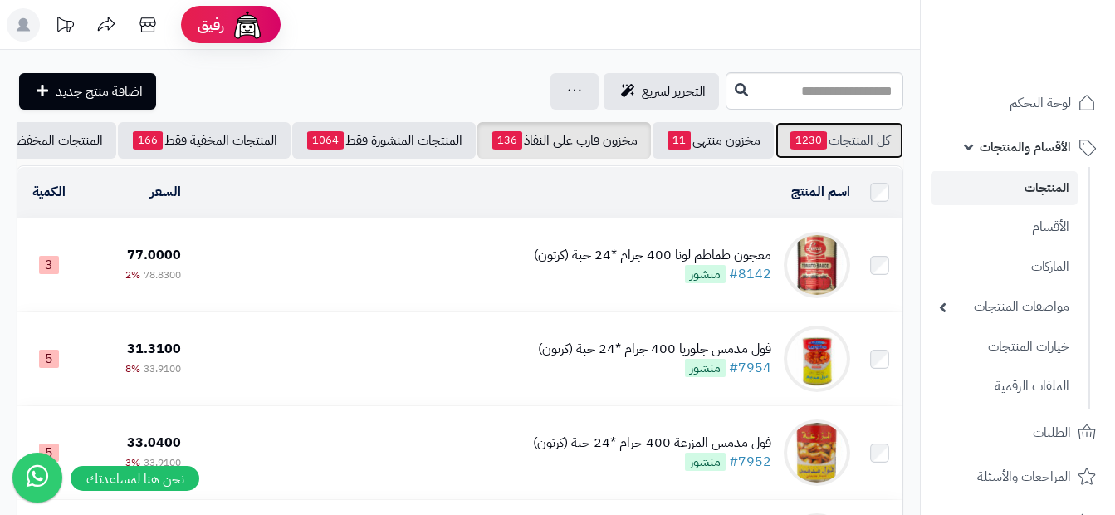
click at [849, 152] on link "كل المنتجات 1230" at bounding box center [840, 140] width 128 height 37
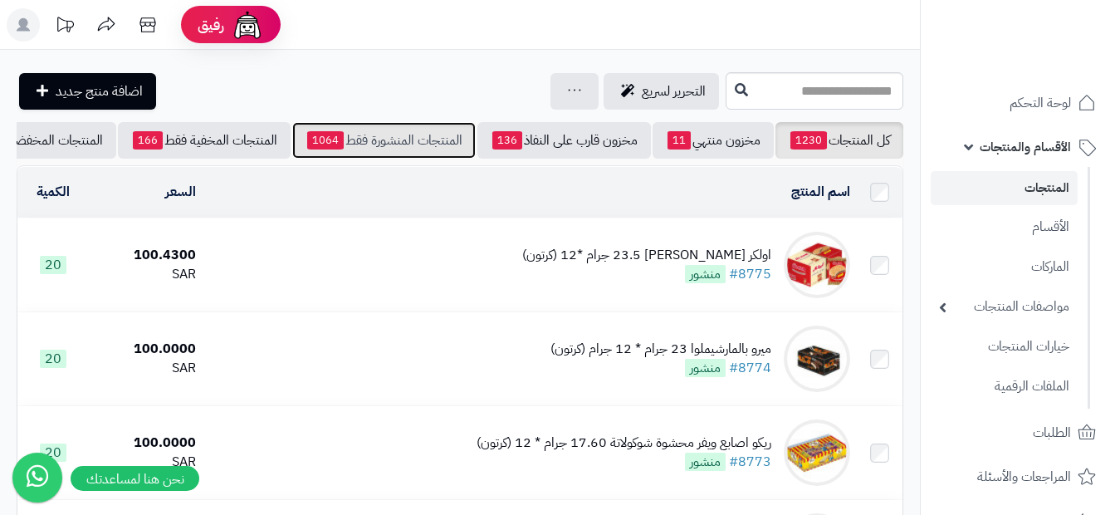
click at [402, 135] on link "المنتجات المنشورة فقط 1064" at bounding box center [383, 140] width 183 height 37
